Goal: Obtain resource: Obtain resource

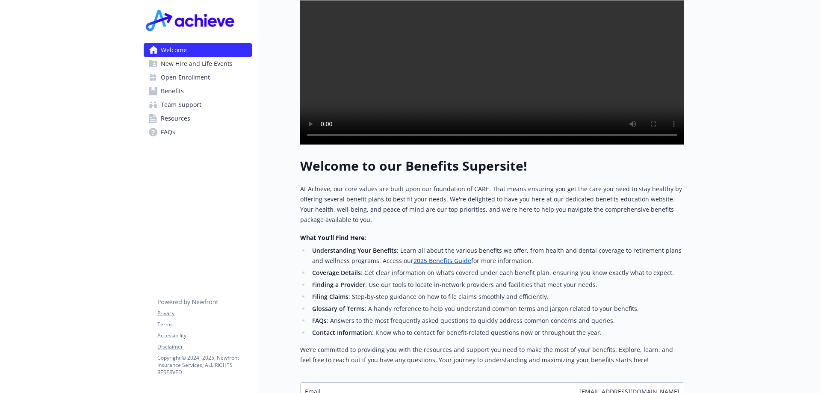
scroll to position [271, 0]
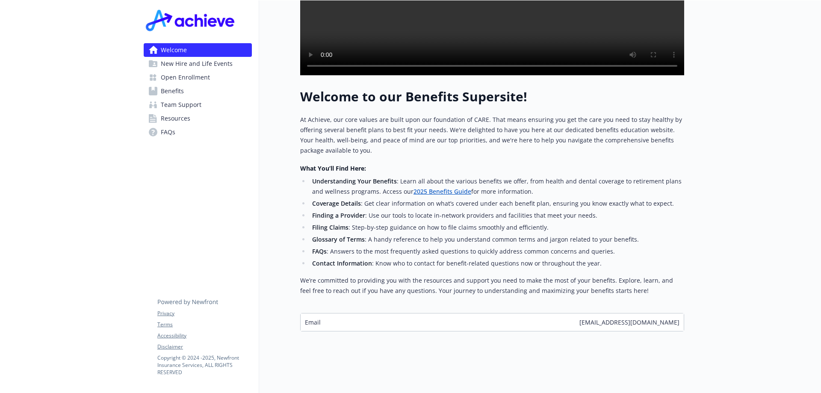
click at [433, 187] on link "2025 Benefits Guide" at bounding box center [442, 191] width 58 height 8
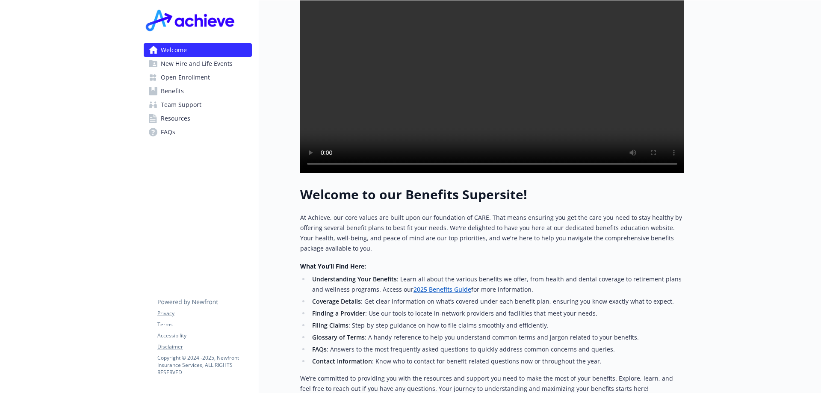
click at [455, 293] on link "2025 Benefits Guide" at bounding box center [442, 289] width 58 height 8
